Goal: Communication & Community: Participate in discussion

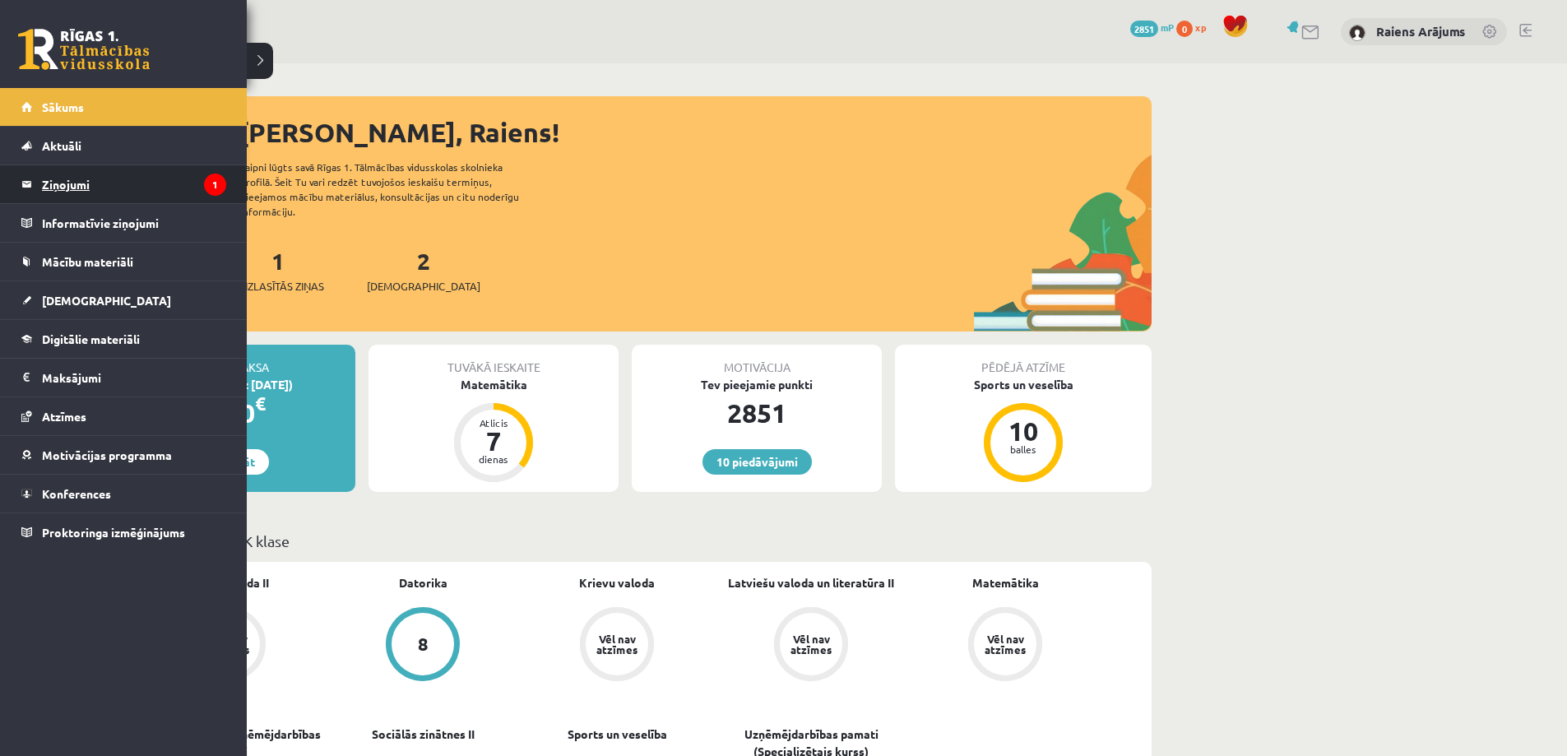
click at [95, 184] on legend "Ziņojumi 1" at bounding box center [134, 184] width 184 height 38
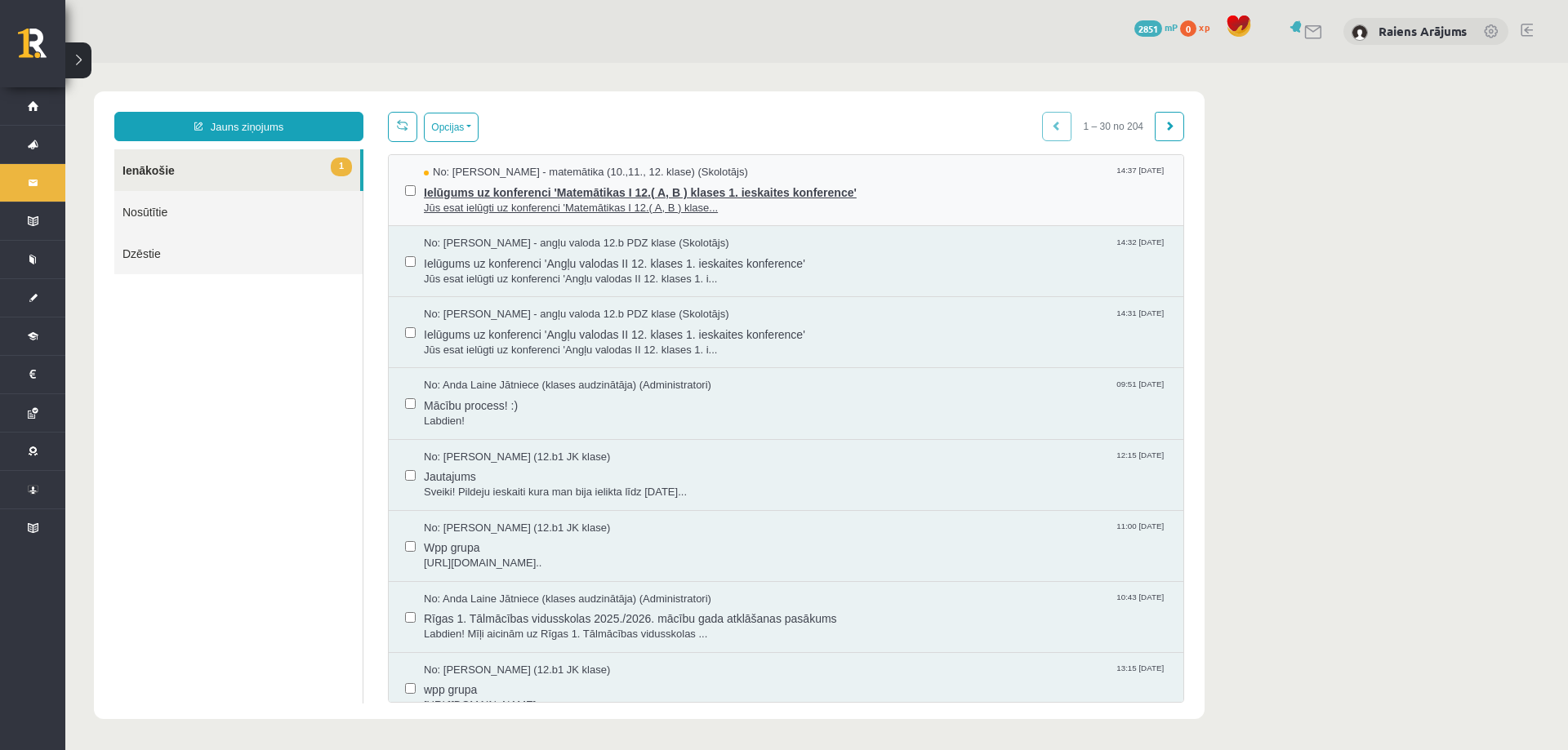
click at [831, 192] on span "Ielūgums uz konferenci 'Matemātikas I 12.( A, B ) klases 1. ieskaites konferenc…" at bounding box center [795, 190] width 743 height 21
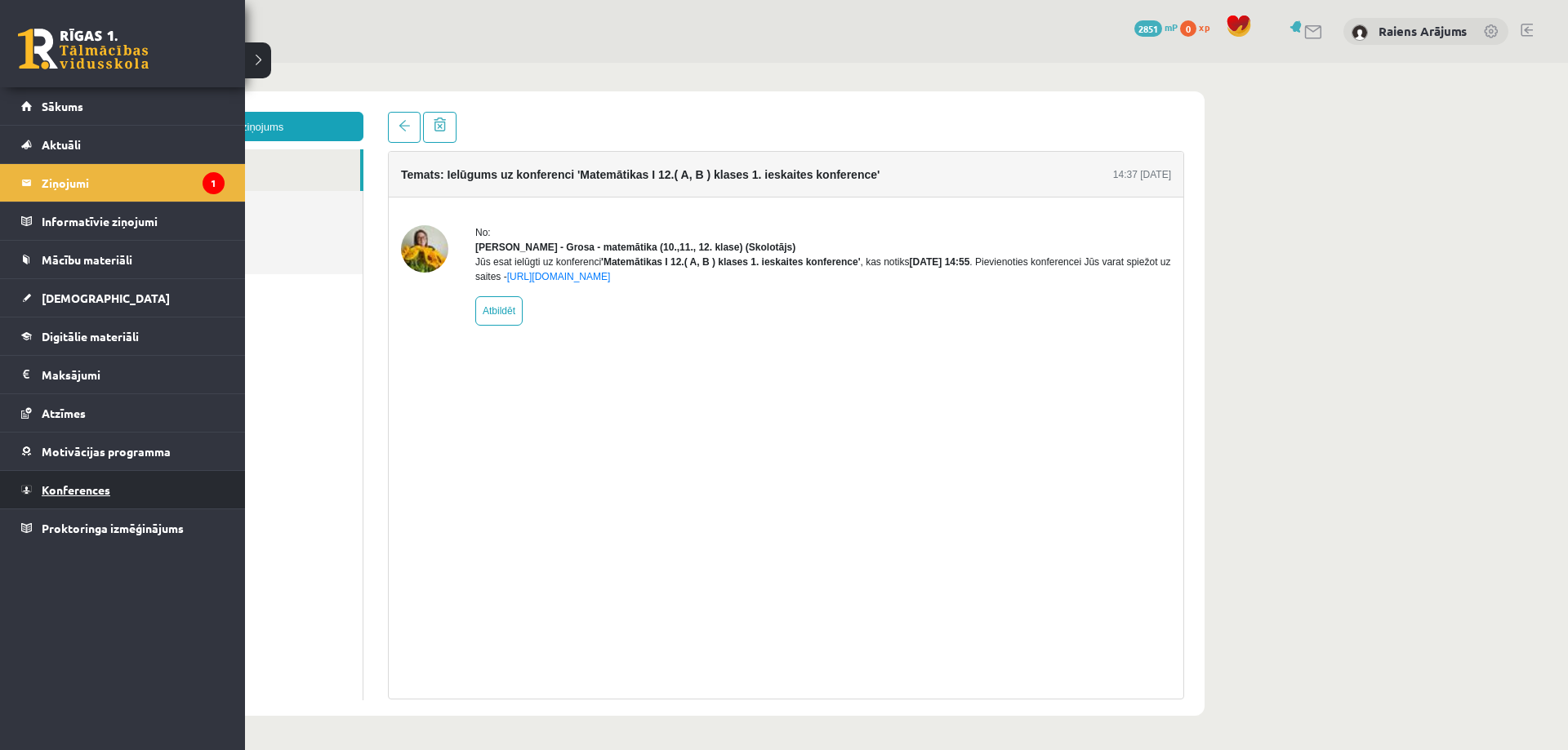
click at [89, 486] on span "Konferences" at bounding box center [75, 489] width 68 height 15
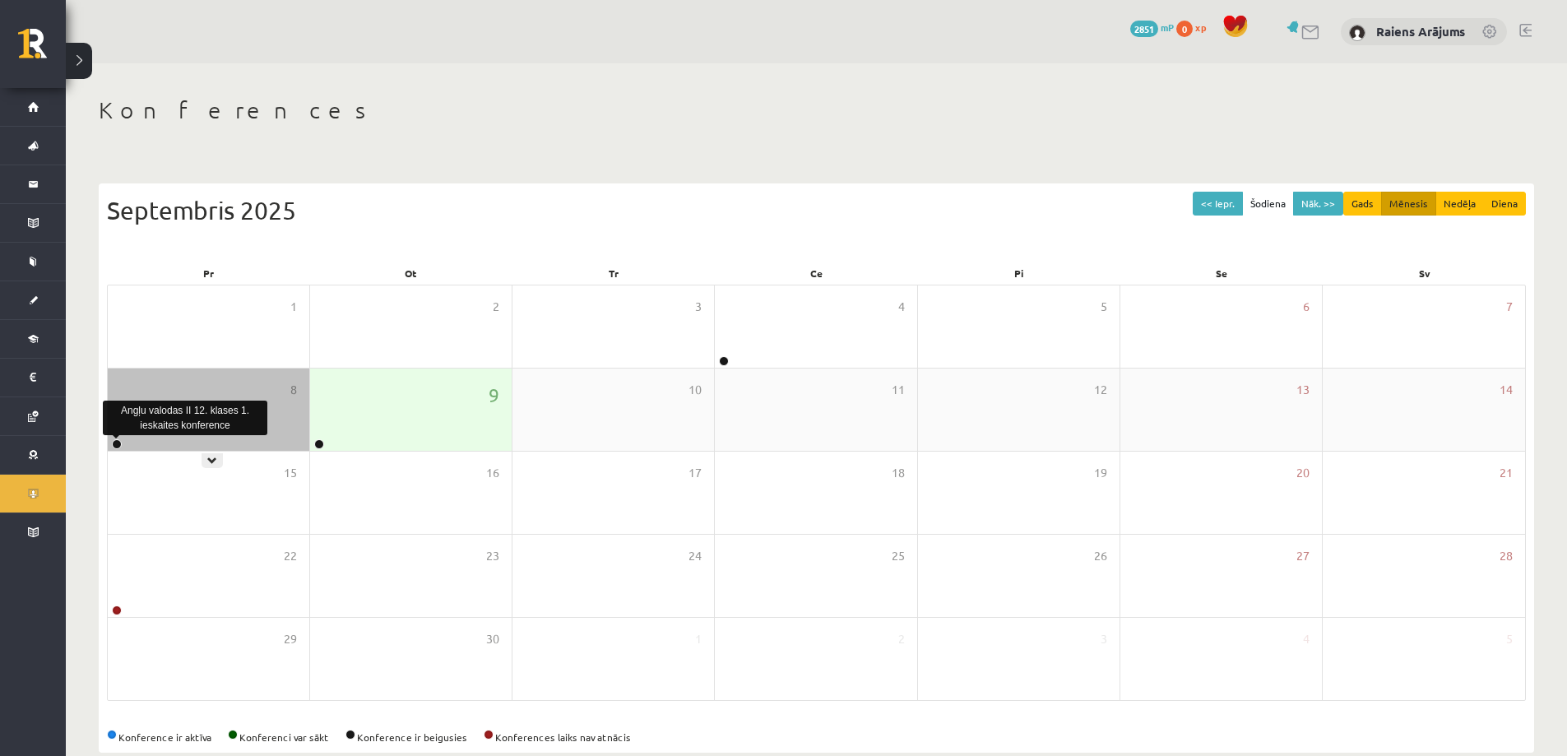
click at [118, 440] on link at bounding box center [117, 444] width 10 height 10
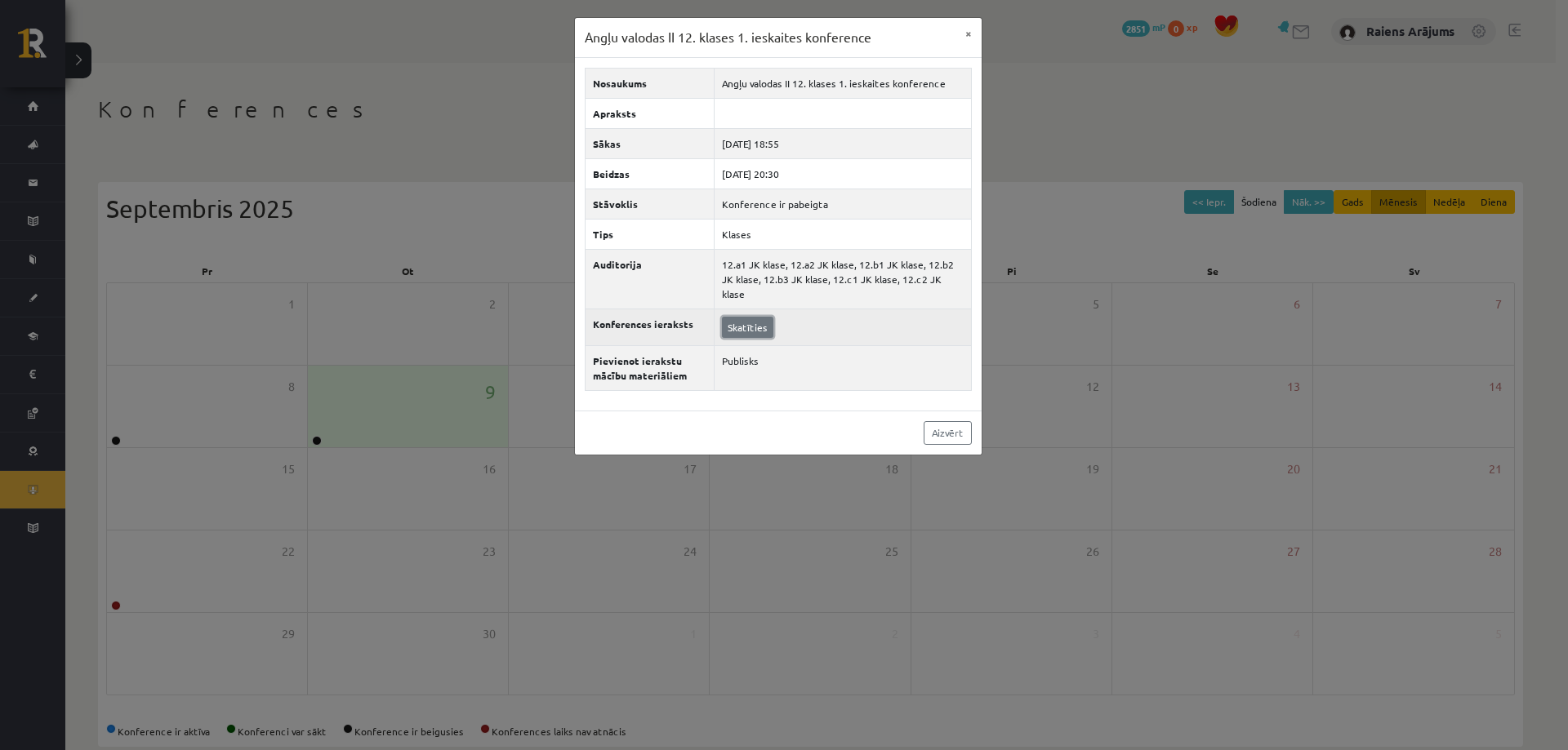
click at [746, 316] on link "Skatīties" at bounding box center [747, 326] width 52 height 21
